Goal: Task Accomplishment & Management: Manage account settings

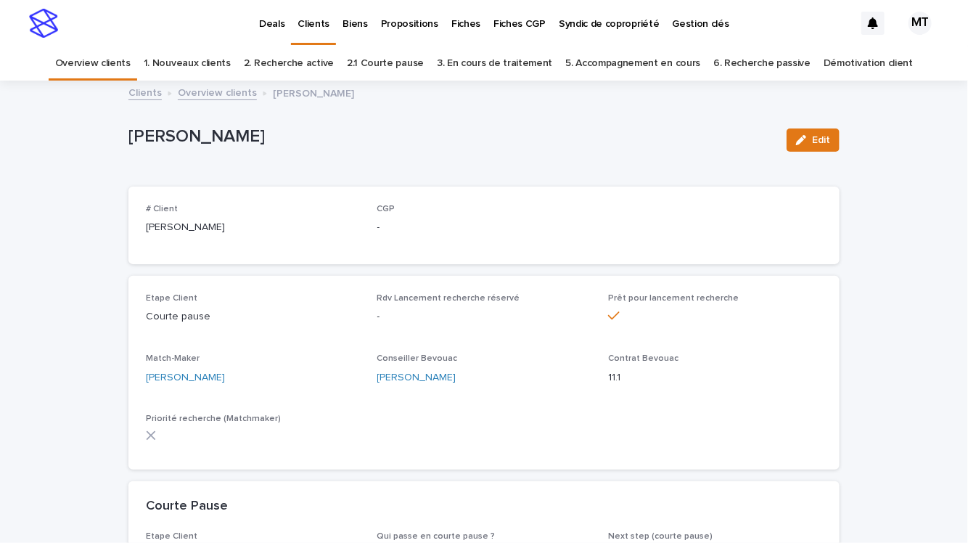
click at [273, 23] on p "Deals" at bounding box center [271, 15] width 25 height 30
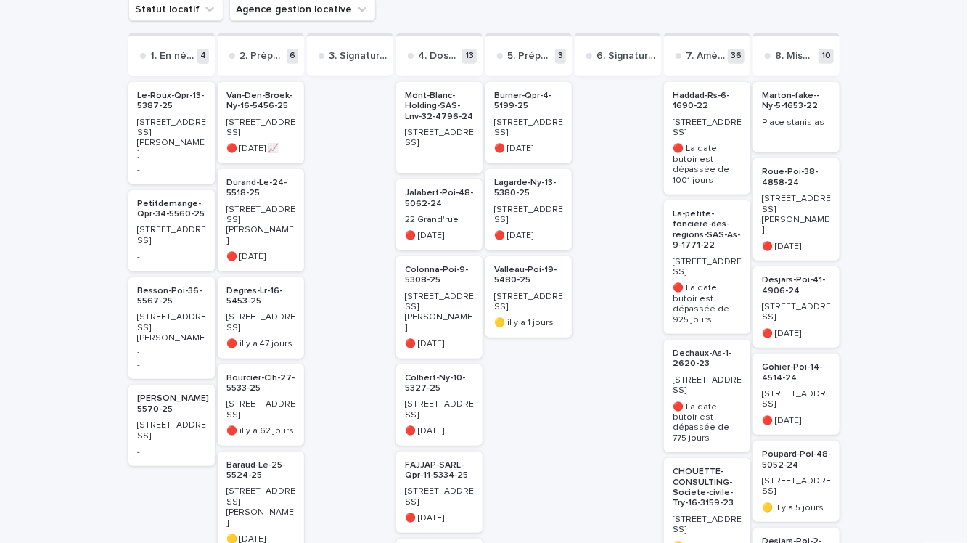
scroll to position [216, 0]
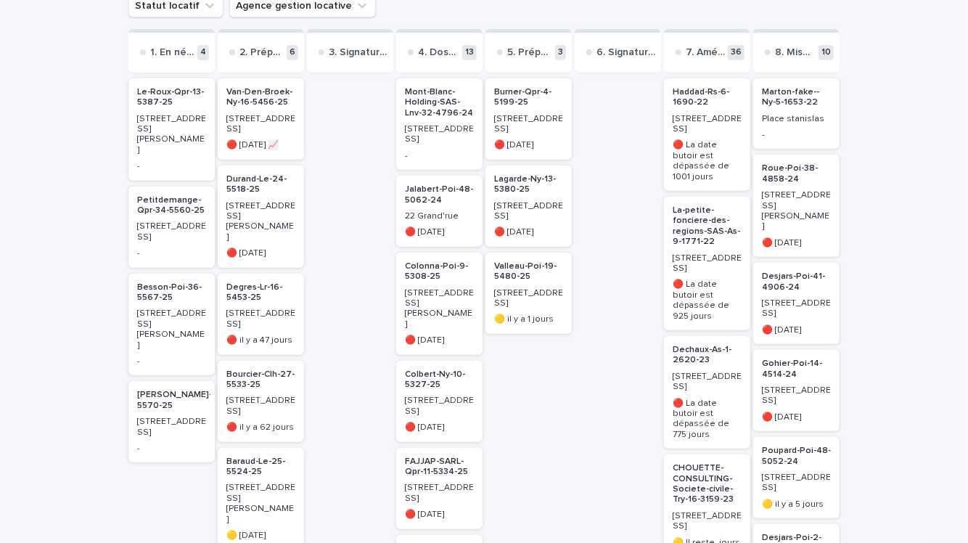
click at [179, 195] on p "Petitdemange-Qpr-34-5560-25" at bounding box center [171, 205] width 69 height 21
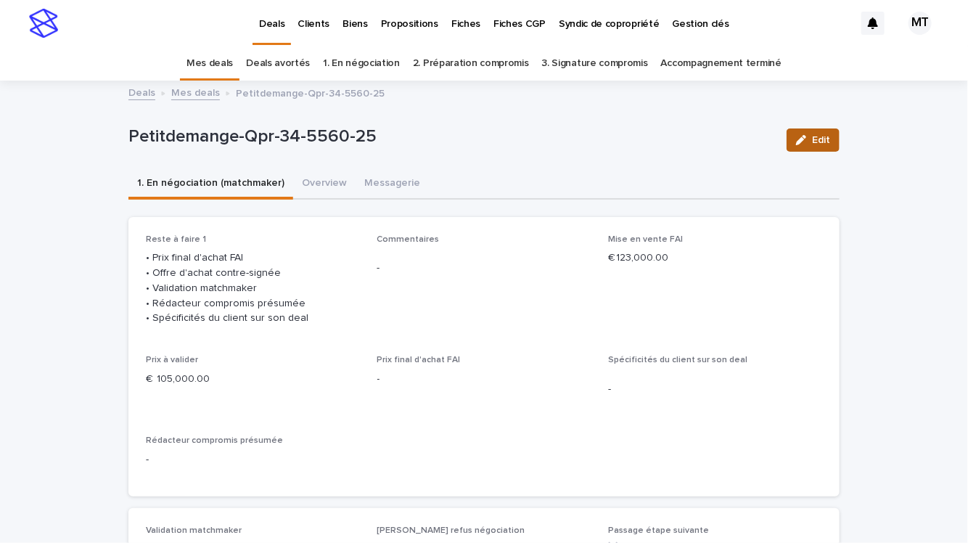
click at [809, 136] on div "button" at bounding box center [804, 140] width 16 height 10
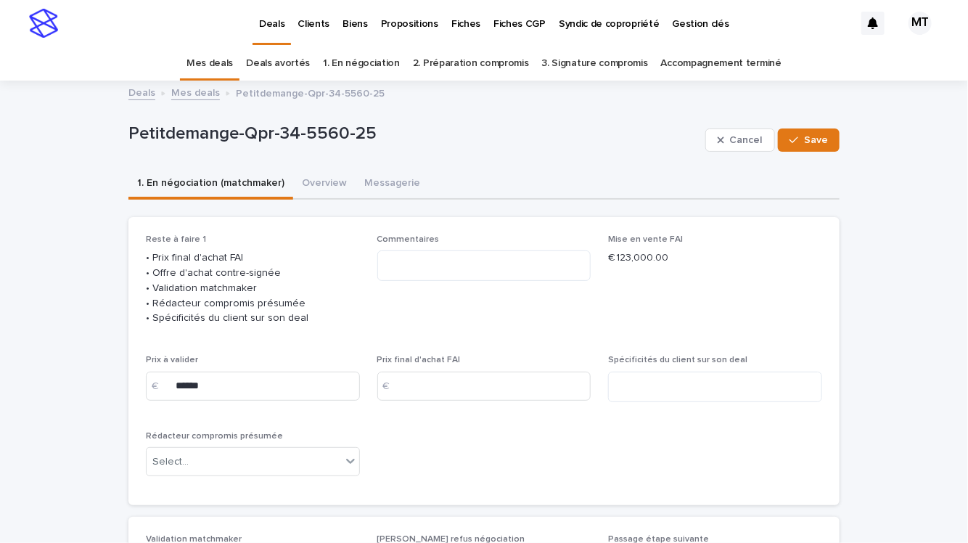
click at [276, 28] on p "Deals" at bounding box center [271, 15] width 25 height 30
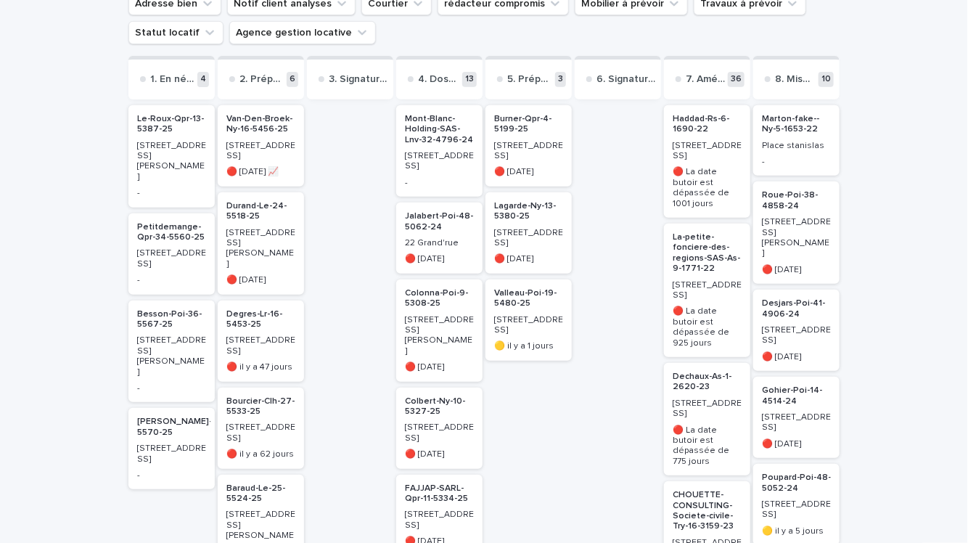
scroll to position [269, 0]
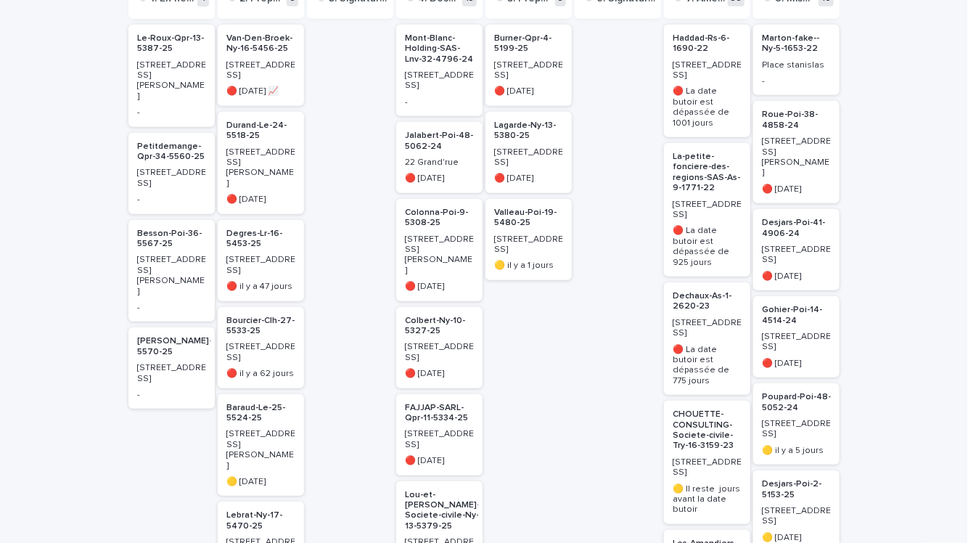
click at [166, 336] on p "[PERSON_NAME]-36-5570-25" at bounding box center [181, 346] width 89 height 21
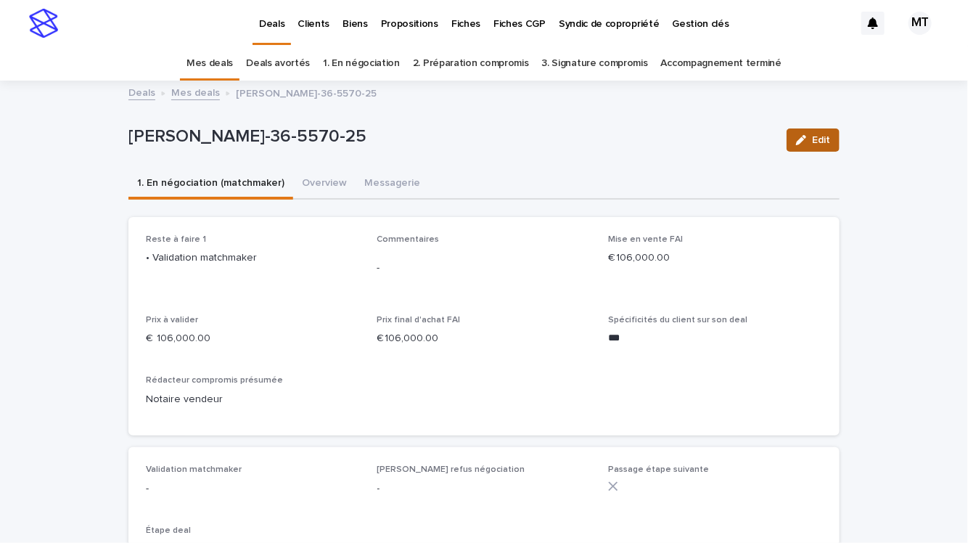
click at [824, 139] on span "Edit" at bounding box center [821, 140] width 18 height 10
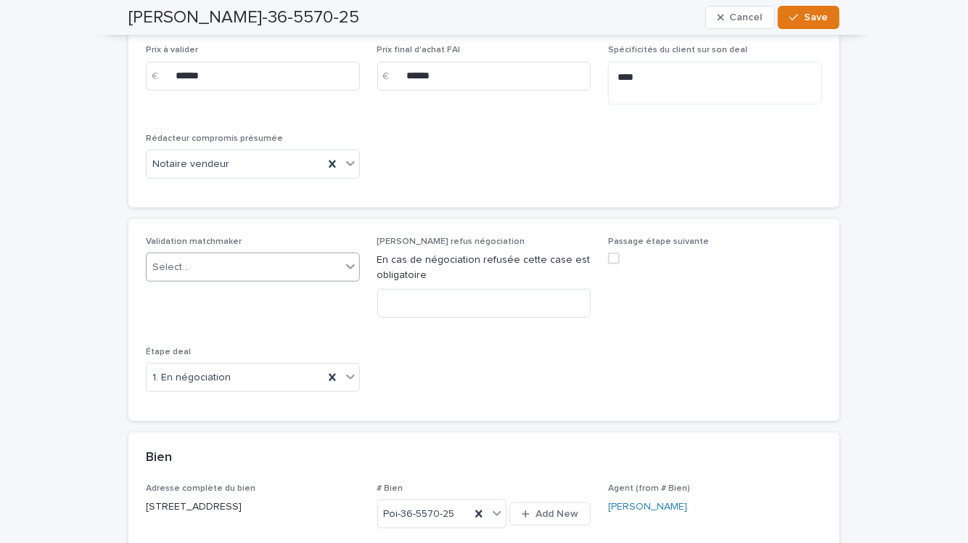
scroll to position [259, 0]
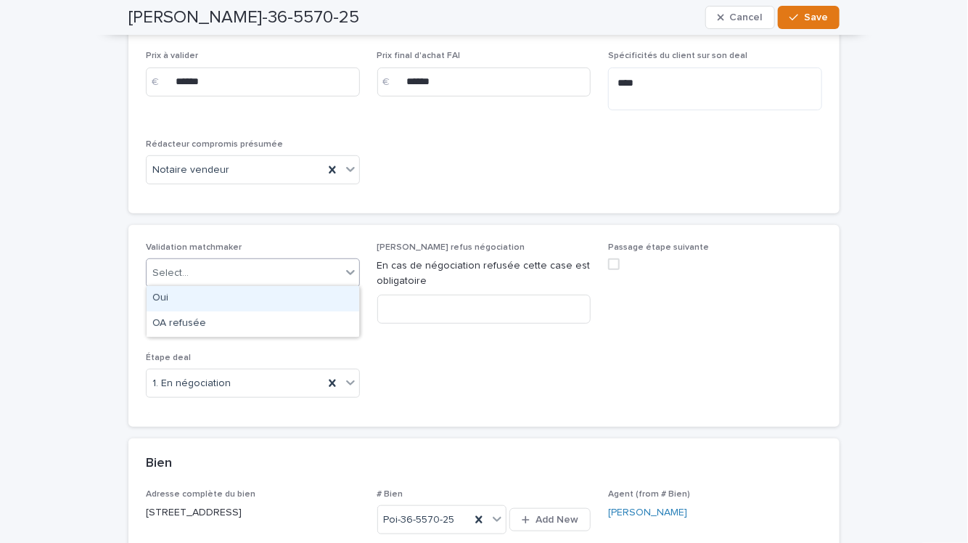
click at [276, 264] on div "Select..." at bounding box center [244, 273] width 195 height 24
click at [266, 297] on div "Oui" at bounding box center [253, 298] width 213 height 25
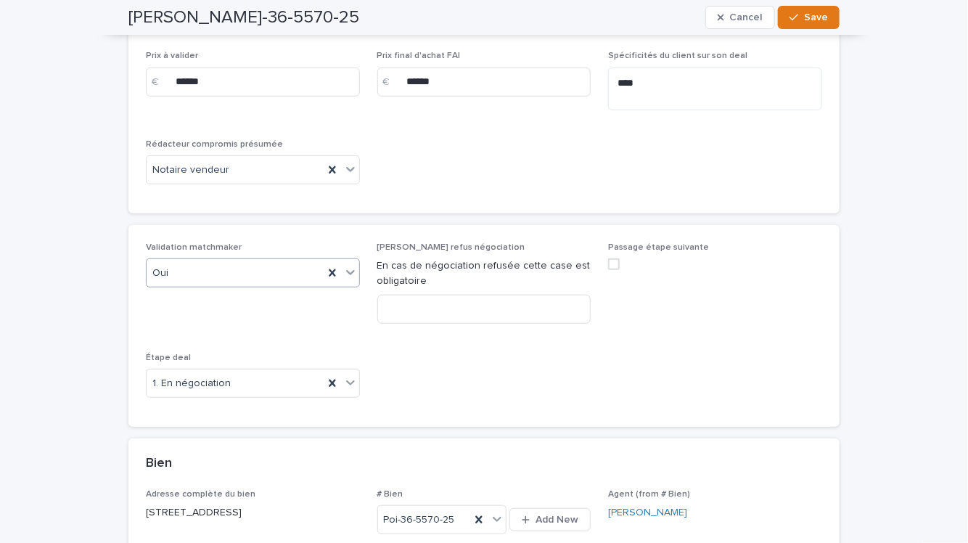
click at [616, 264] on span at bounding box center [614, 264] width 12 height 12
click at [817, 16] on span "Save" at bounding box center [816, 17] width 24 height 10
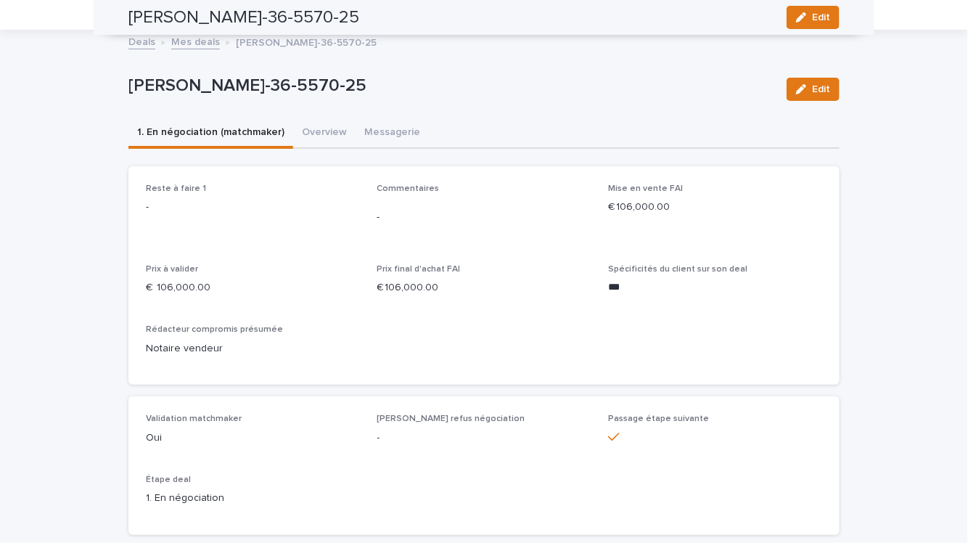
scroll to position [0, 0]
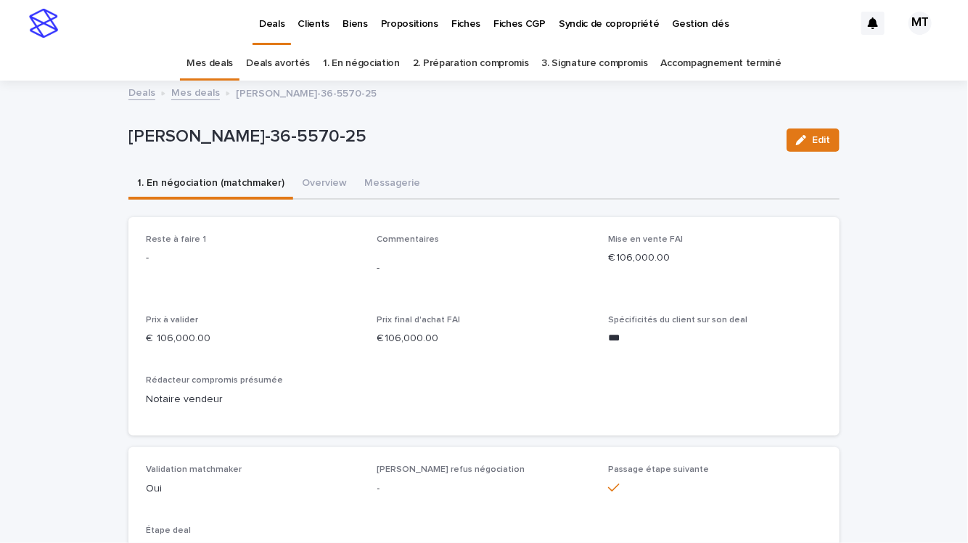
click at [205, 86] on link "Mes deals" at bounding box center [195, 91] width 49 height 17
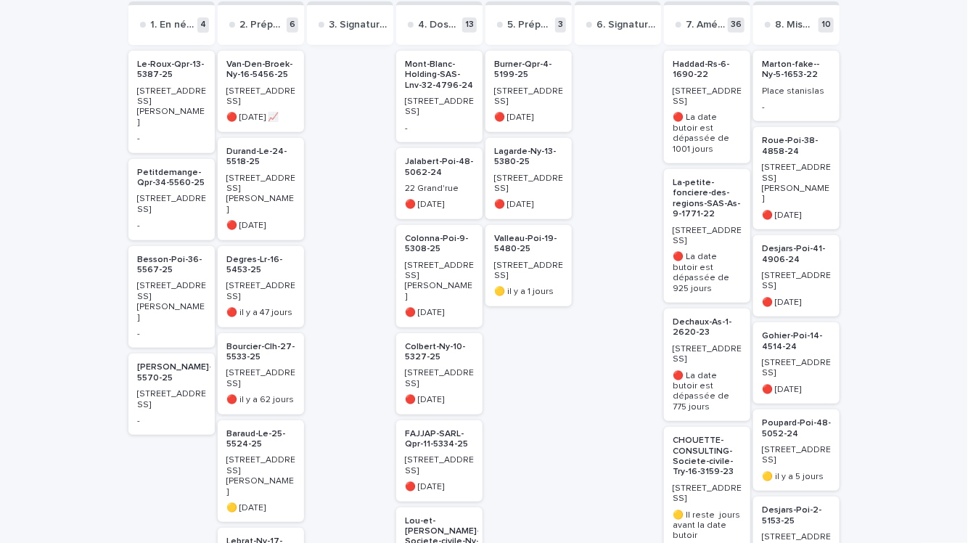
scroll to position [240, 0]
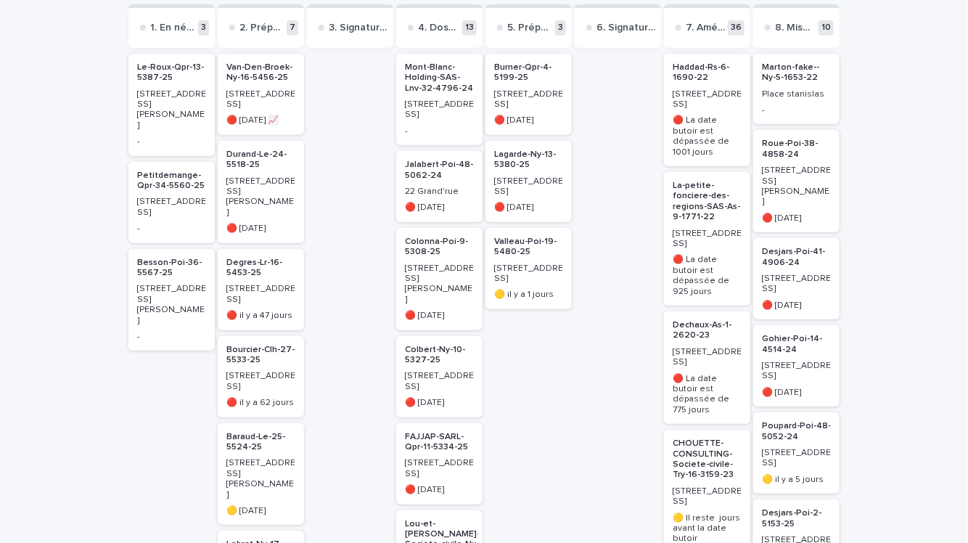
click at [160, 171] on p "Petitdemange-Qpr-34-5560-25" at bounding box center [171, 181] width 69 height 21
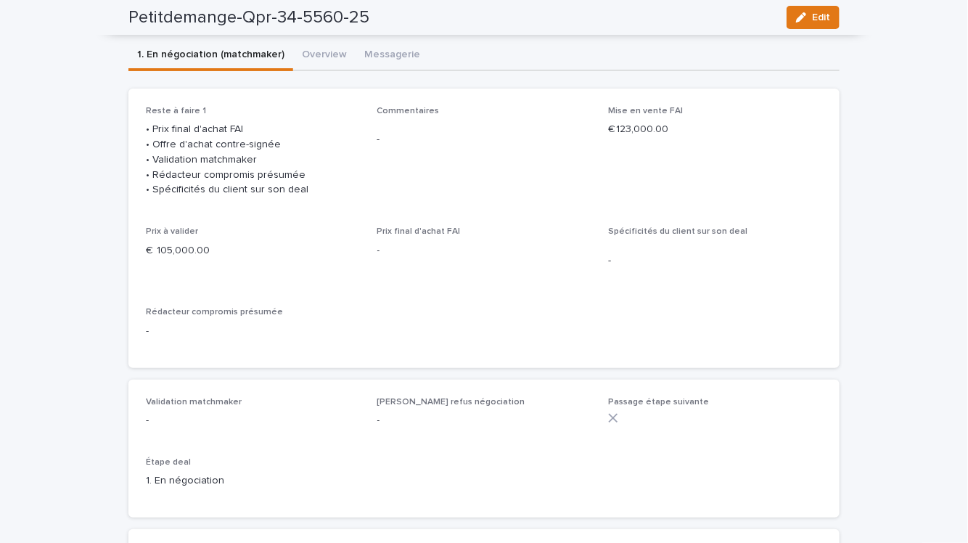
scroll to position [46, 0]
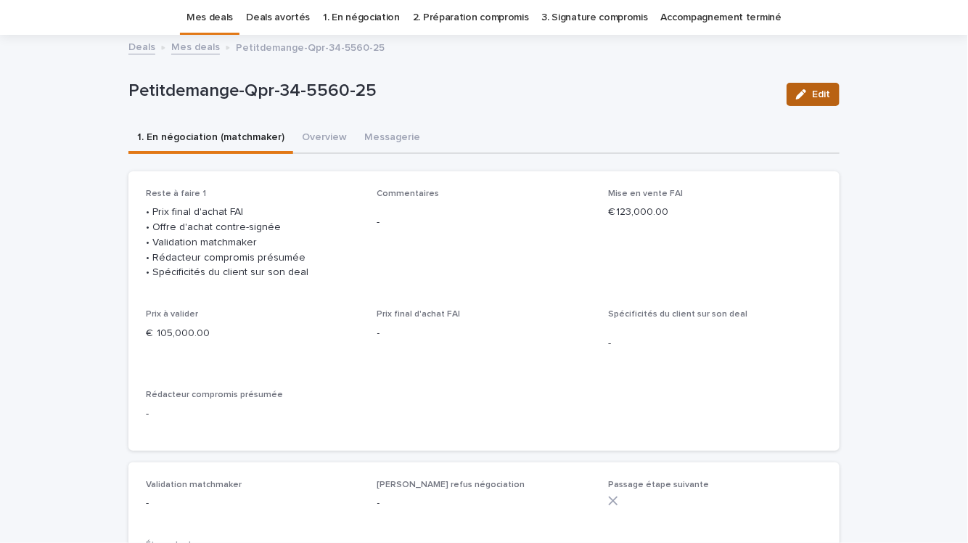
click at [817, 101] on button "Edit" at bounding box center [813, 94] width 53 height 23
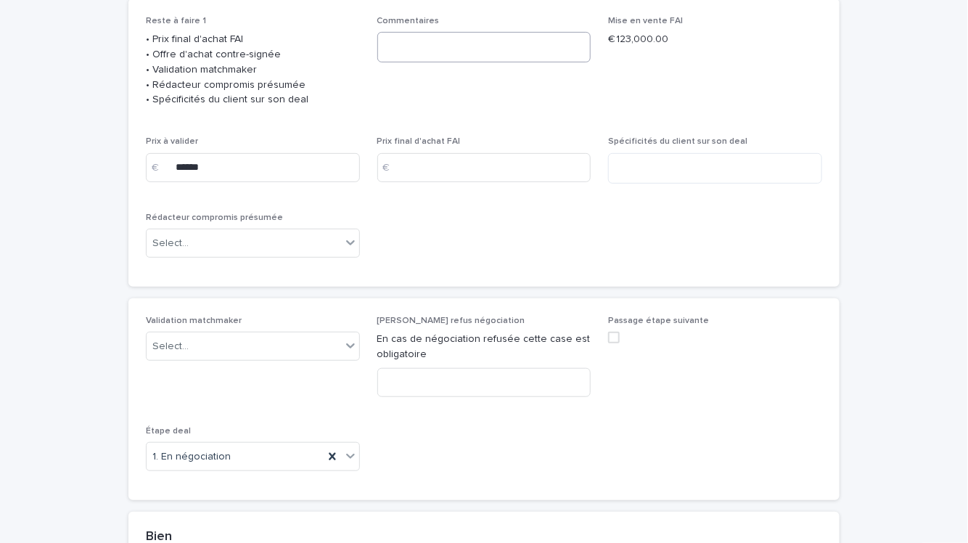
scroll to position [294, 0]
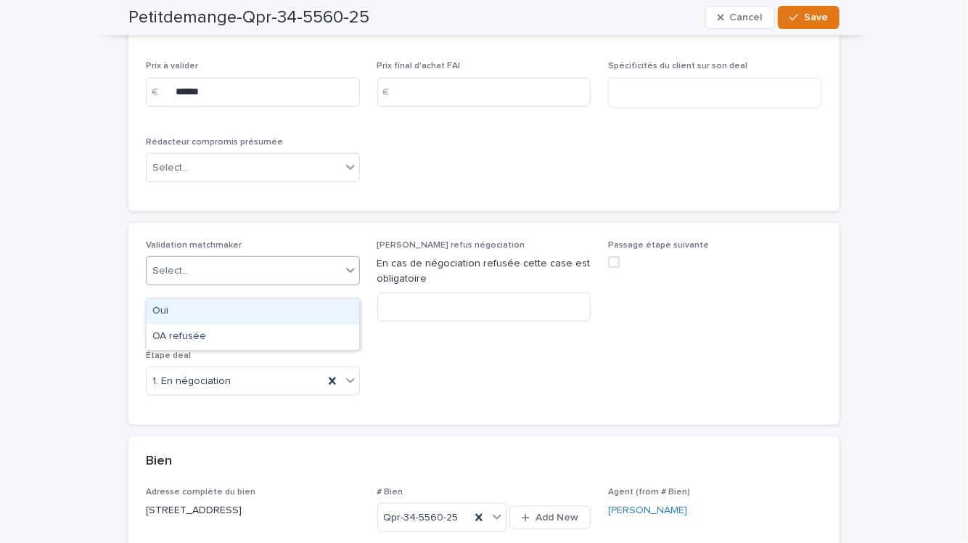
click at [281, 283] on div "Select..." at bounding box center [244, 271] width 195 height 24
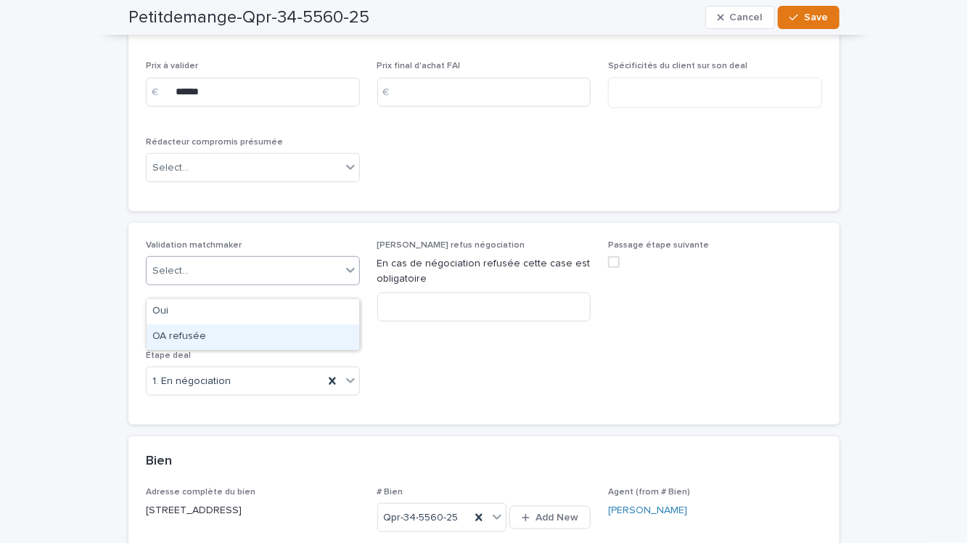
click at [255, 324] on div "OA refusée" at bounding box center [253, 336] width 213 height 25
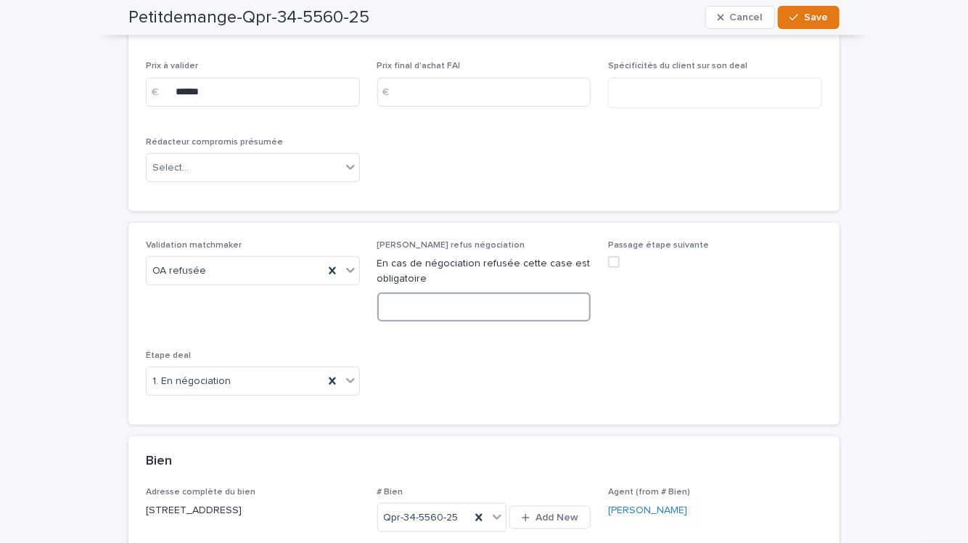
click at [441, 322] on input at bounding box center [484, 307] width 214 height 29
type input "*"
click at [619, 268] on span at bounding box center [614, 262] width 12 height 12
type input "**********"
click at [613, 266] on icon at bounding box center [614, 261] width 9 height 7
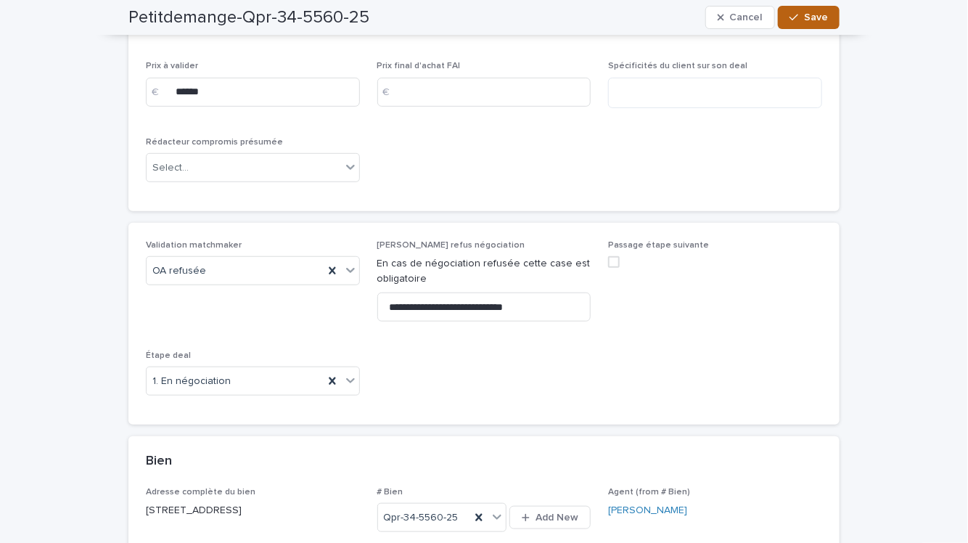
click at [834, 20] on button "Save" at bounding box center [809, 17] width 62 height 23
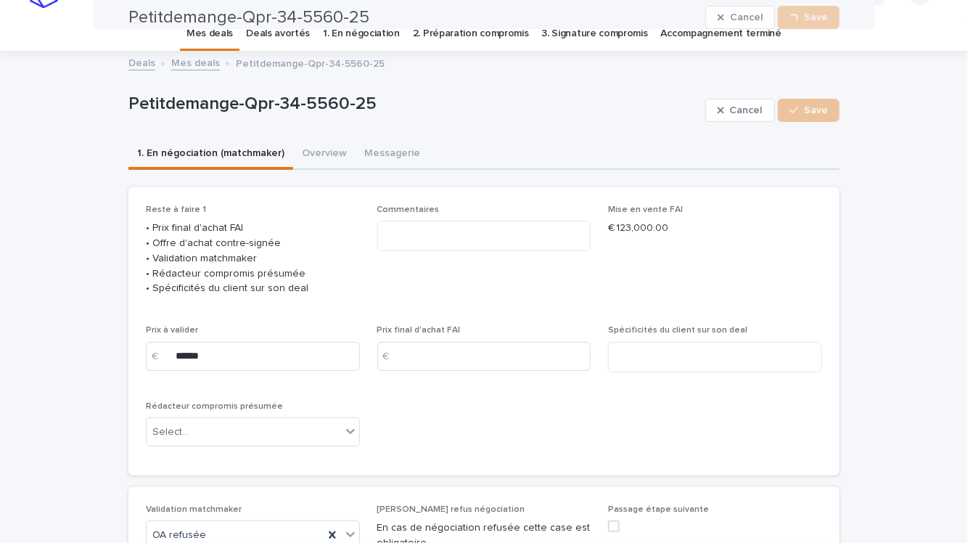
scroll to position [0, 0]
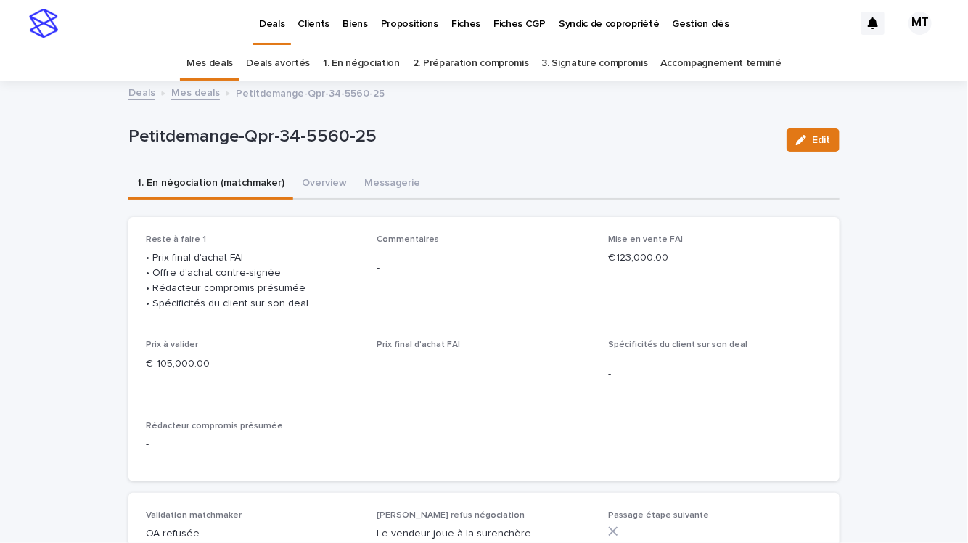
click at [205, 97] on link "Mes deals" at bounding box center [195, 91] width 49 height 17
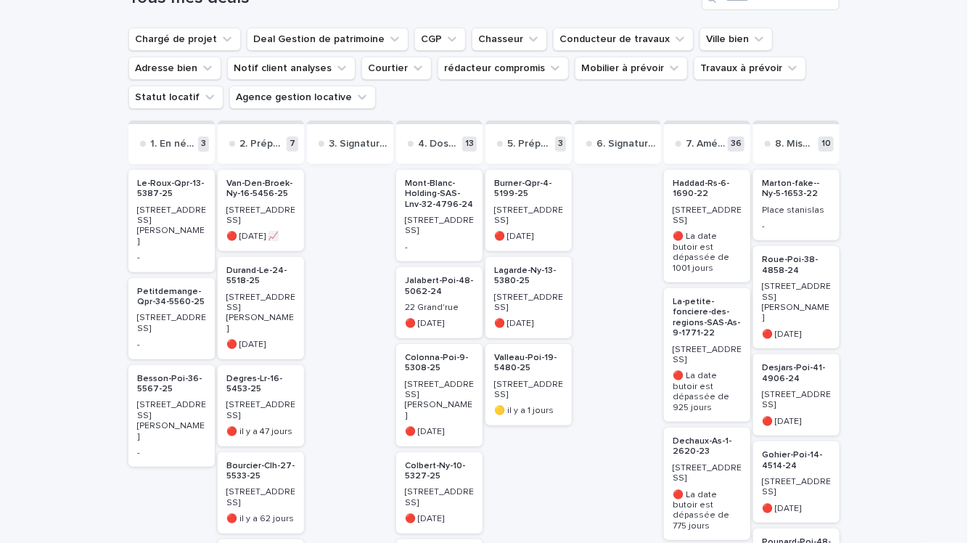
scroll to position [168, 0]
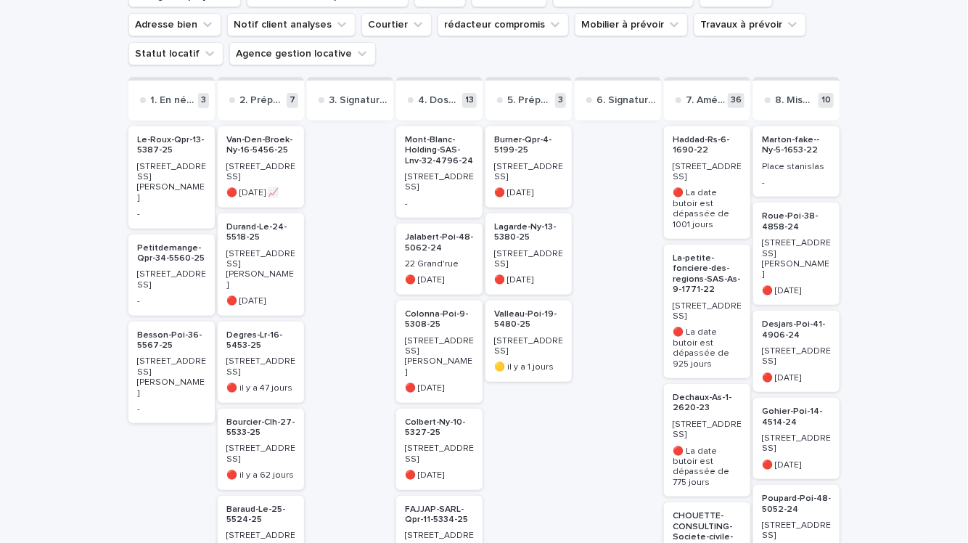
click at [165, 356] on p "[STREET_ADDRESS][PERSON_NAME]" at bounding box center [171, 377] width 69 height 42
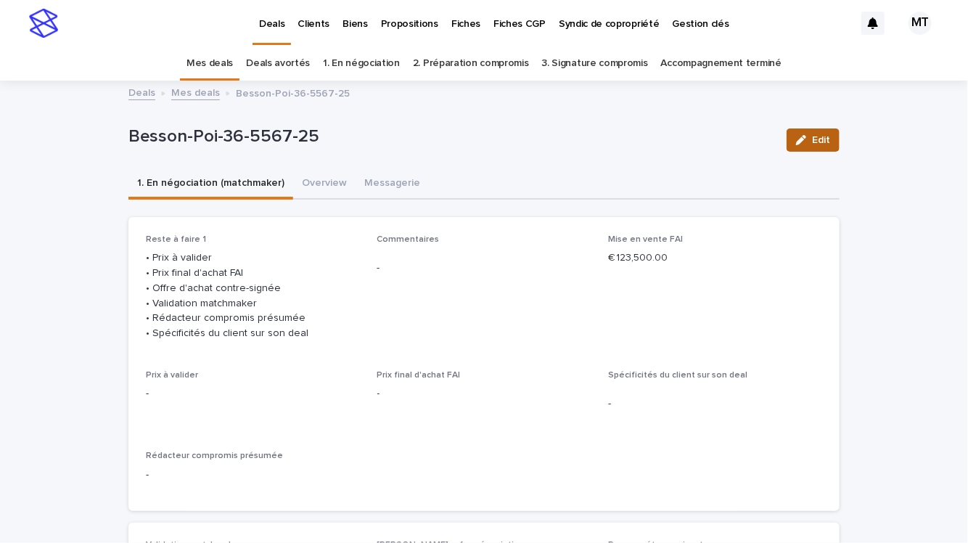
click at [815, 131] on button "Edit" at bounding box center [813, 139] width 53 height 23
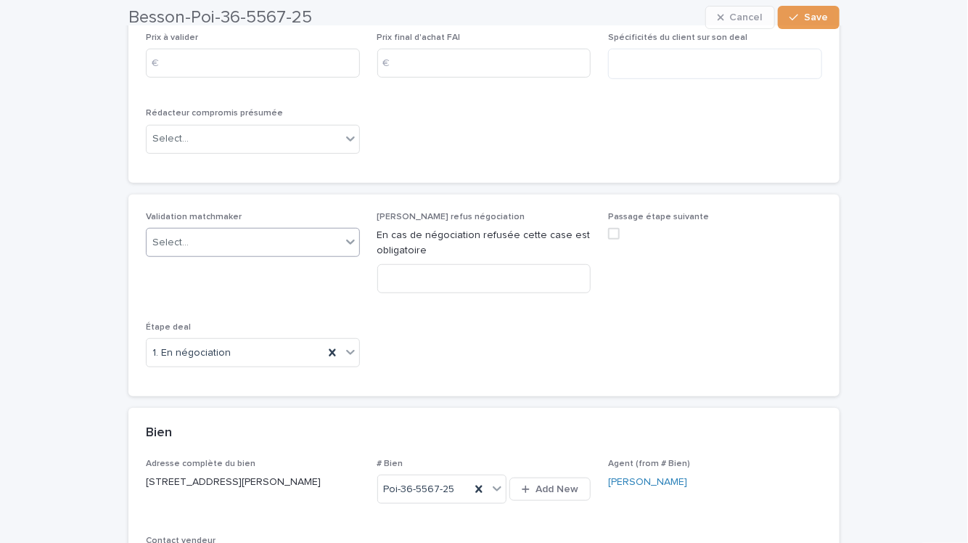
scroll to position [351, 0]
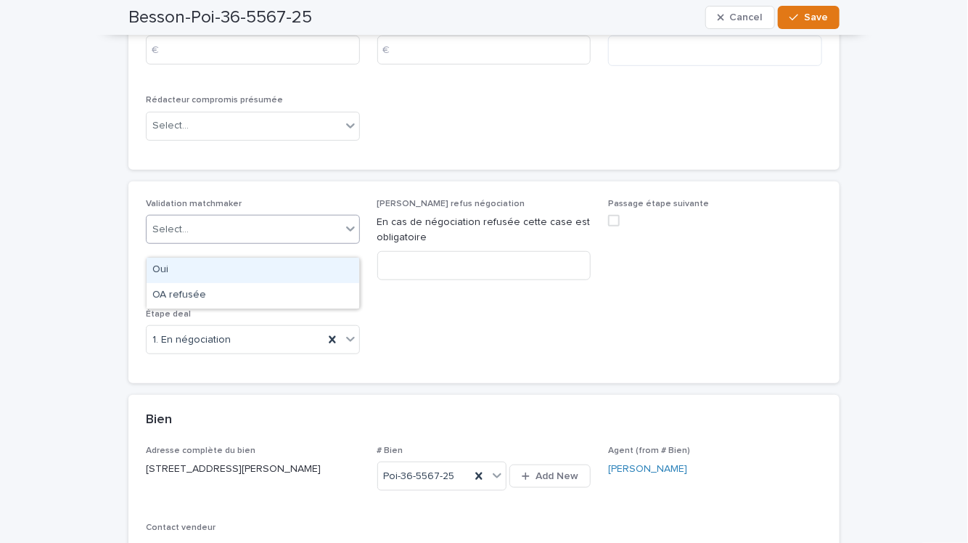
click at [292, 242] on div "Select..." at bounding box center [244, 230] width 195 height 24
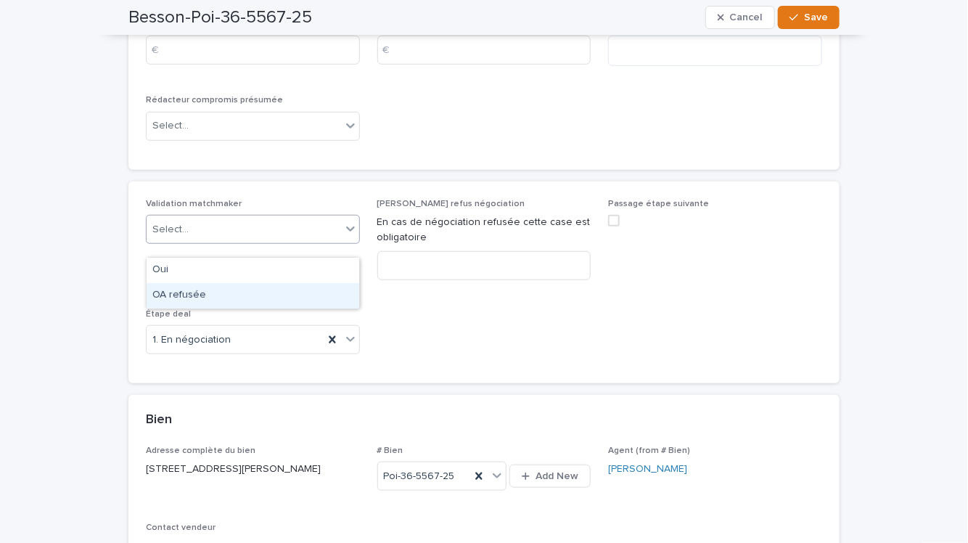
click at [254, 294] on div "OA refusée" at bounding box center [253, 295] width 213 height 25
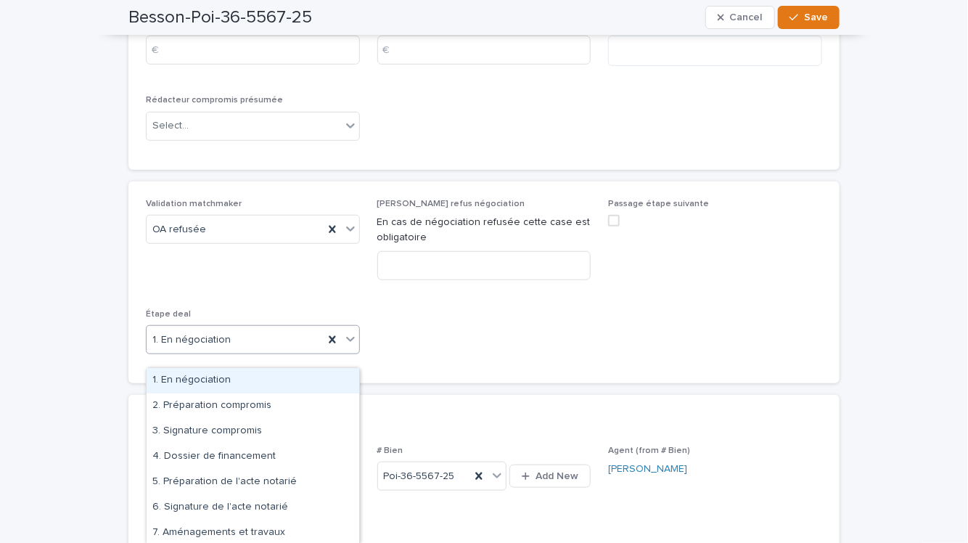
click at [247, 352] on div "1. En négociation" at bounding box center [235, 340] width 177 height 24
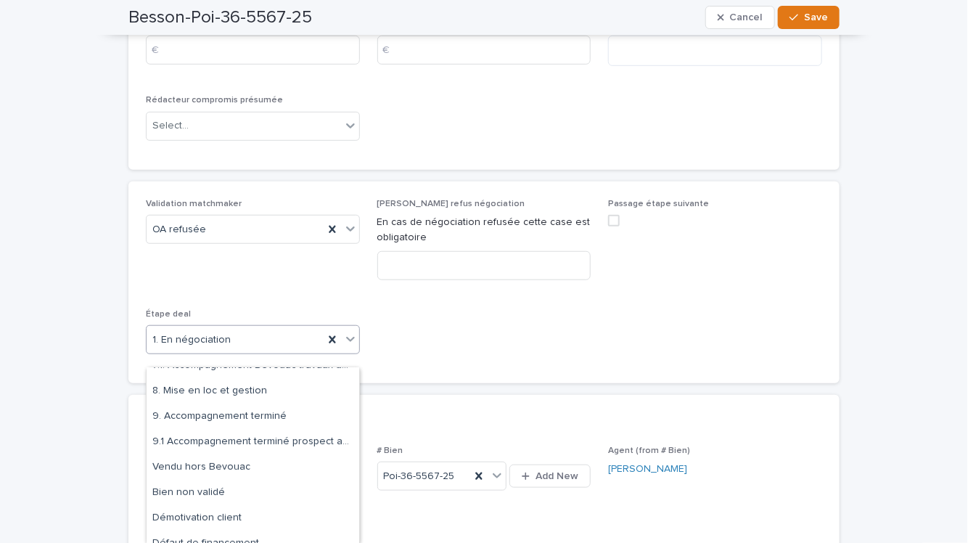
scroll to position [231, 0]
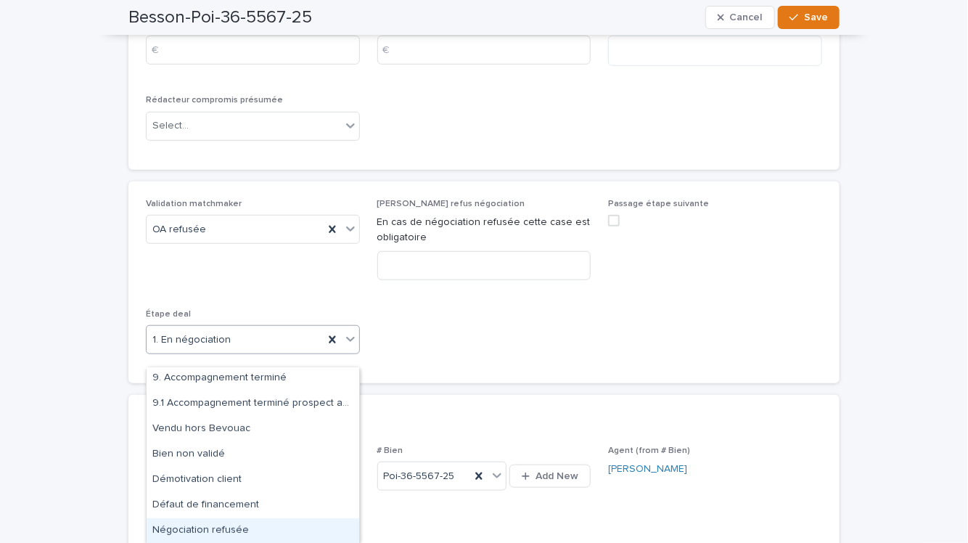
click at [219, 523] on div "Négociation refusée" at bounding box center [253, 530] width 213 height 25
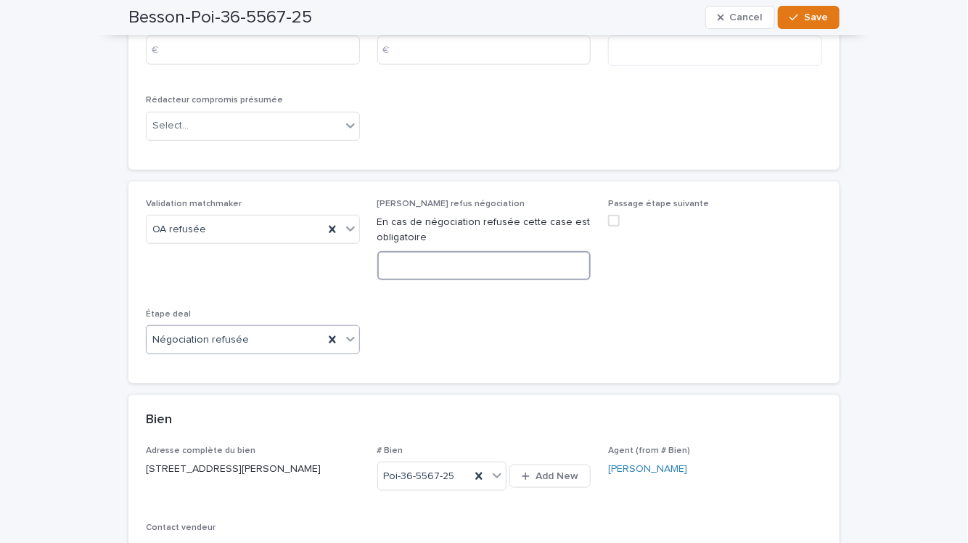
click at [424, 277] on input at bounding box center [484, 265] width 214 height 29
type input "*"
type input "**********"
click at [821, 21] on span "Save" at bounding box center [816, 17] width 24 height 10
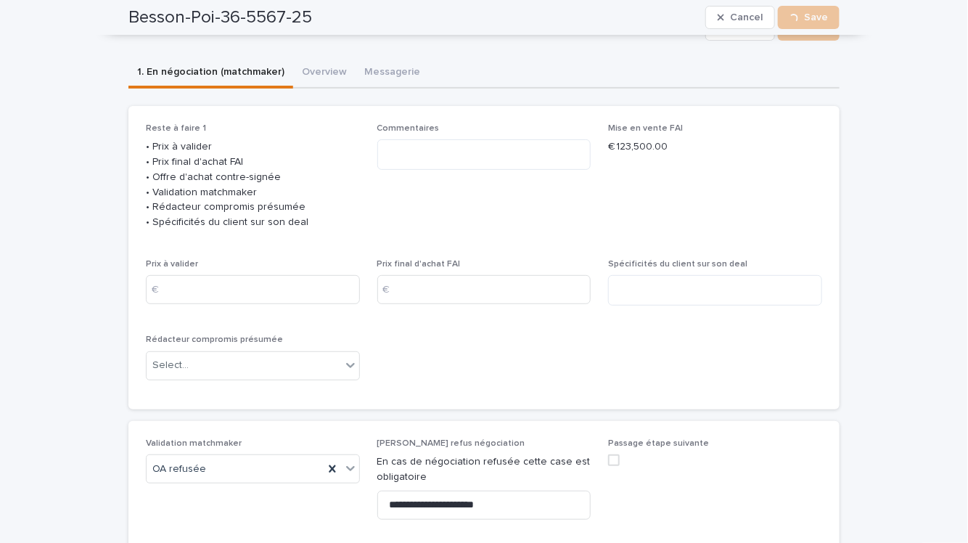
scroll to position [0, 0]
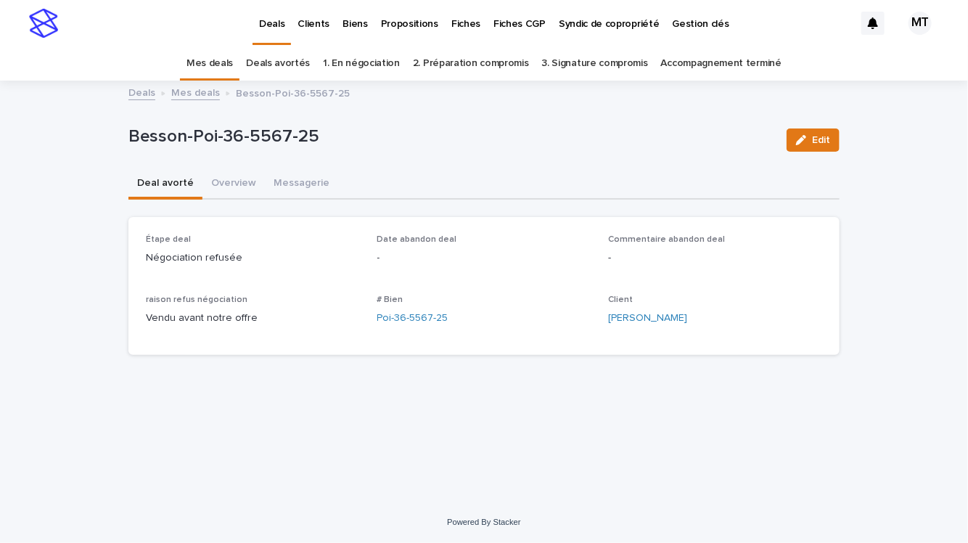
click at [211, 93] on link "Mes deals" at bounding box center [195, 91] width 49 height 17
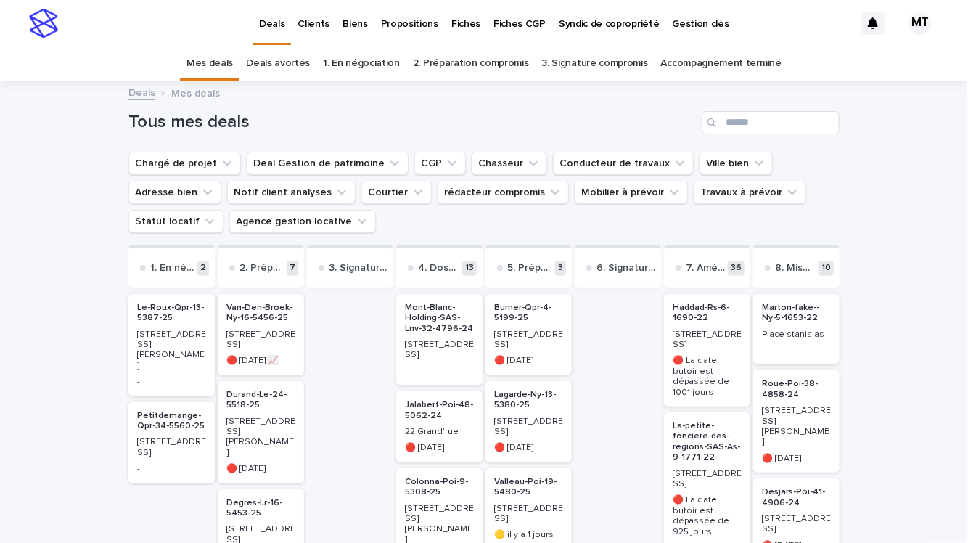
scroll to position [46, 0]
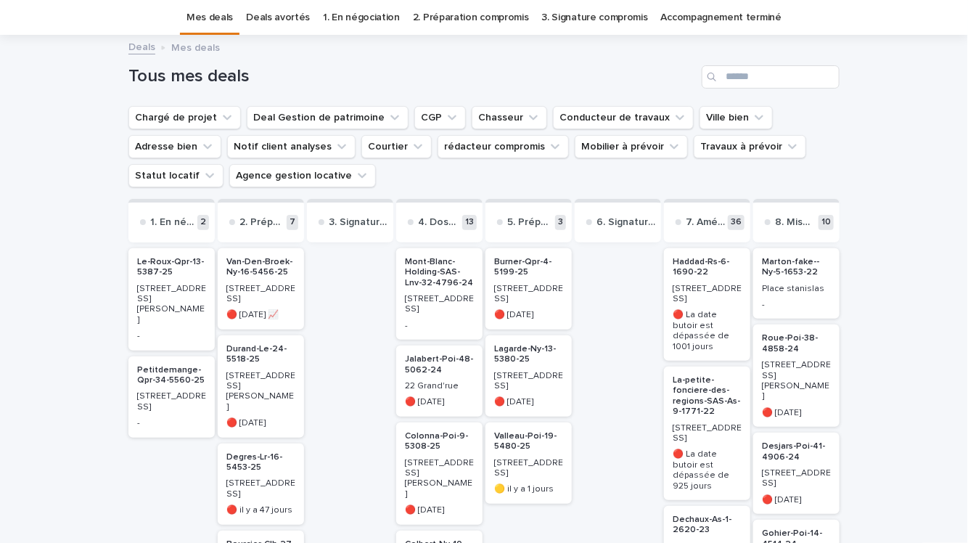
click at [159, 365] on p "Petitdemange-Qpr-34-5560-25" at bounding box center [171, 375] width 69 height 21
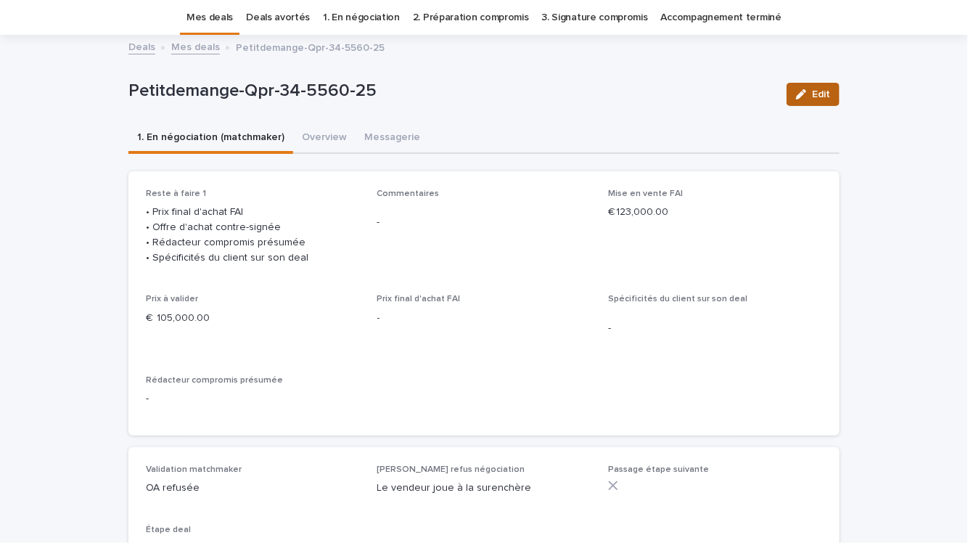
click at [831, 91] on button "Edit" at bounding box center [813, 94] width 53 height 23
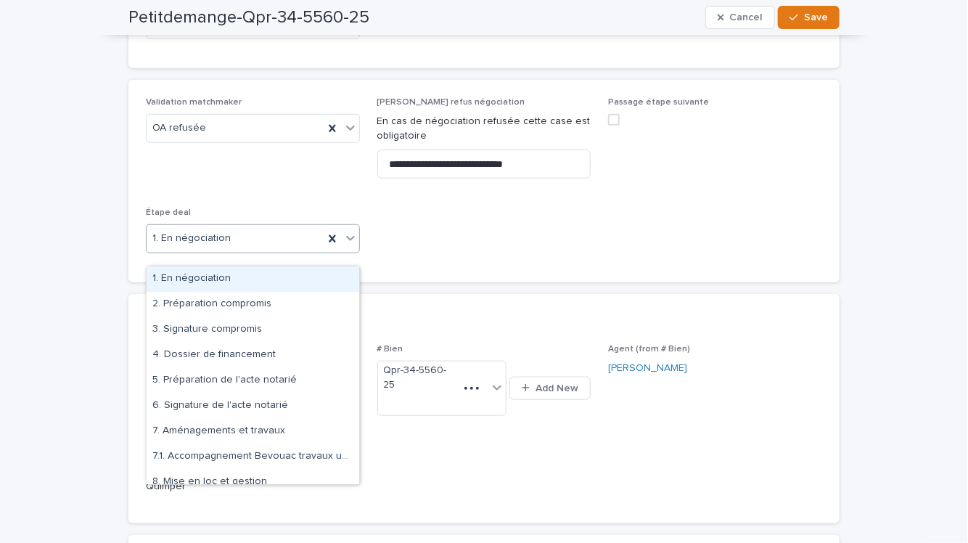
click at [267, 250] on div "1. En négociation" at bounding box center [235, 238] width 177 height 24
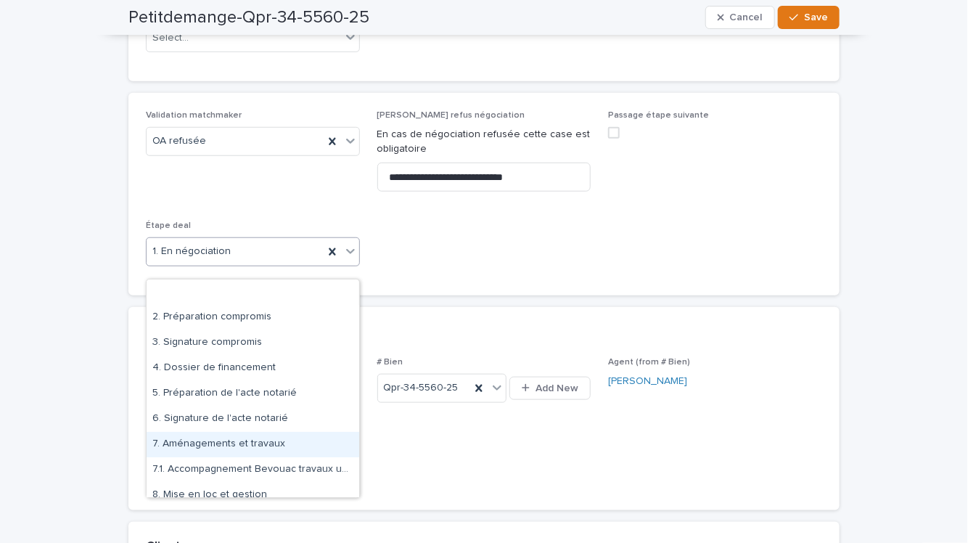
scroll to position [189, 0]
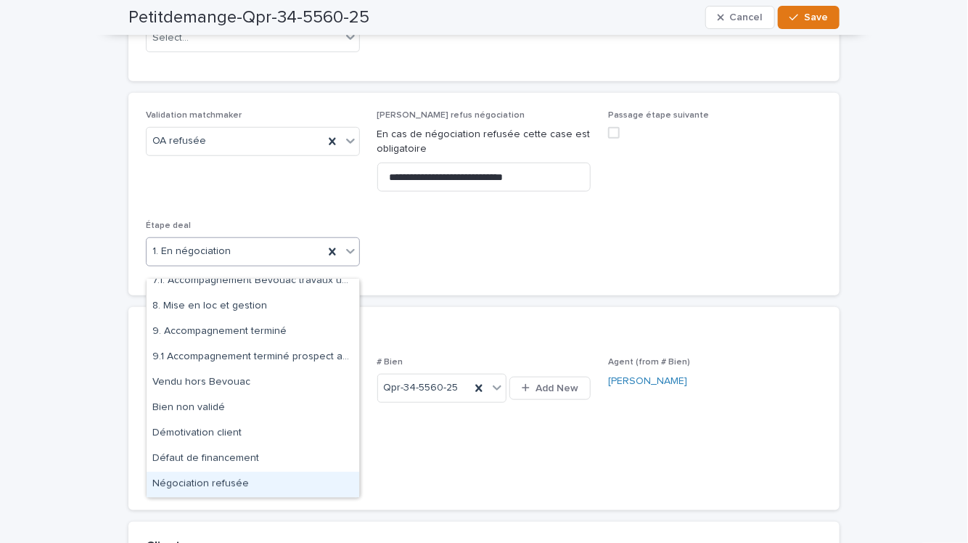
click at [223, 484] on div "Négociation refusée" at bounding box center [253, 484] width 213 height 25
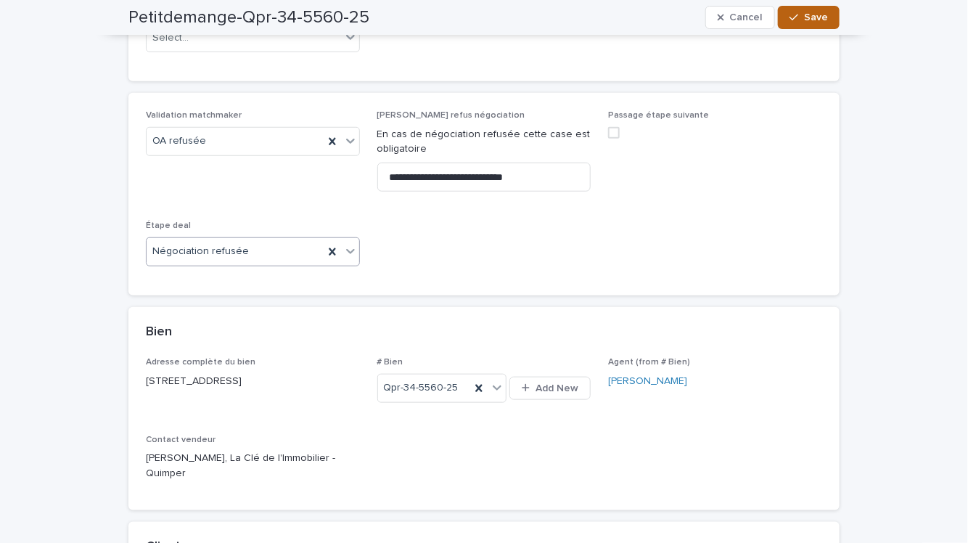
click at [809, 15] on span "Save" at bounding box center [816, 17] width 24 height 10
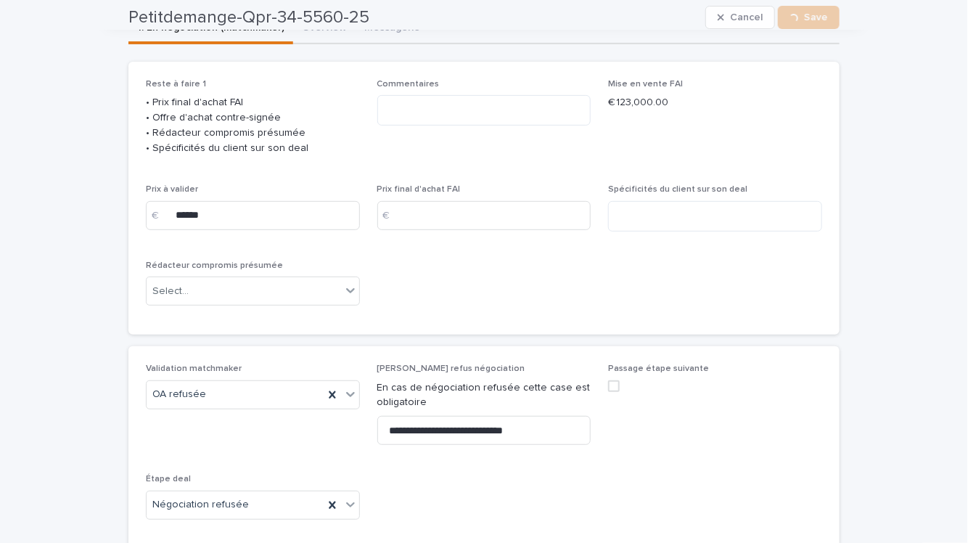
scroll to position [124, 0]
